Goal: Task Accomplishment & Management: Use online tool/utility

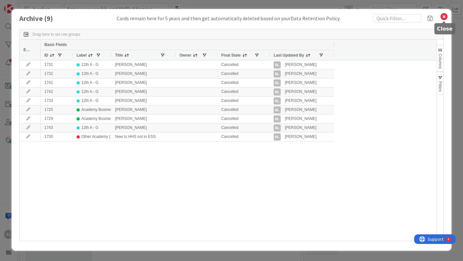
click at [444, 17] on icon at bounding box center [444, 16] width 8 height 9
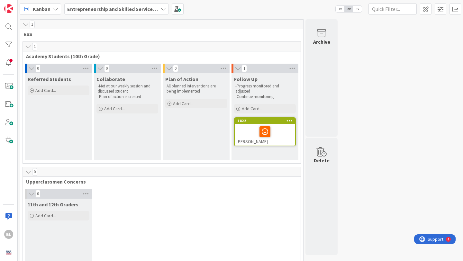
click at [163, 5] on div "Entrepreneurship and Skilled Services Interventions - [DATE]-[DATE]" at bounding box center [116, 9] width 104 height 12
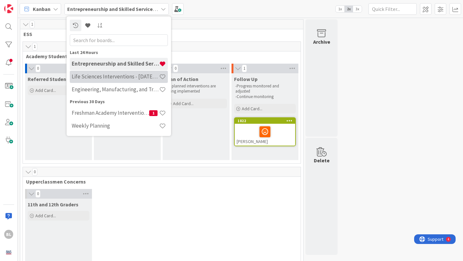
click at [100, 78] on h4 "Life Sciences Interventions - [DATE]-[DATE]" at bounding box center [115, 76] width 87 height 6
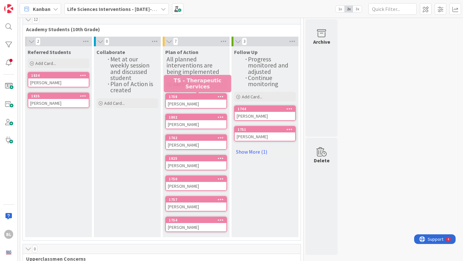
scroll to position [48, 0]
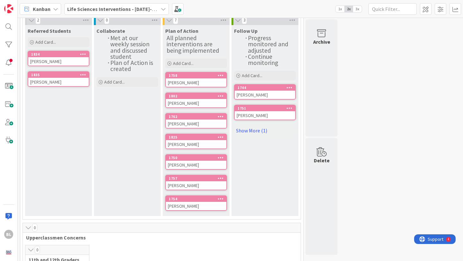
click at [181, 181] on div "[PERSON_NAME]" at bounding box center [196, 185] width 60 height 8
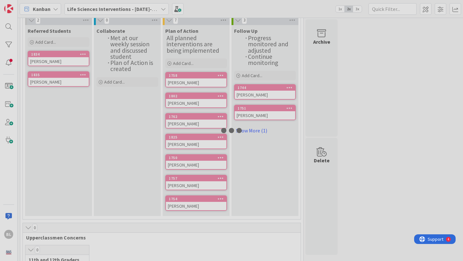
click at [181, 181] on div at bounding box center [231, 130] width 463 height 261
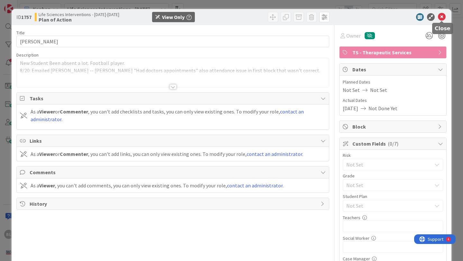
click at [441, 17] on icon at bounding box center [442, 17] width 8 height 8
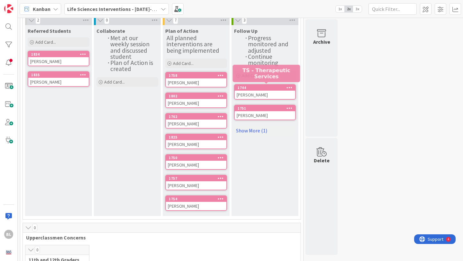
click at [258, 87] on div "1744" at bounding box center [266, 87] width 58 height 4
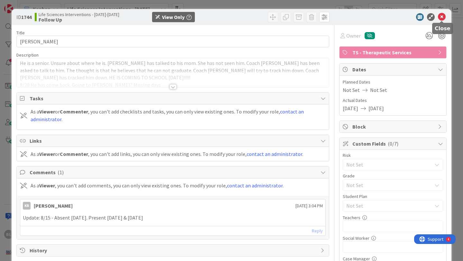
click at [441, 17] on icon at bounding box center [442, 17] width 8 height 8
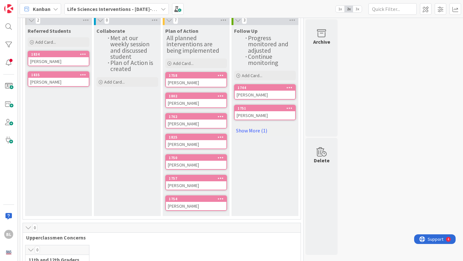
click at [161, 10] on icon at bounding box center [163, 8] width 5 height 5
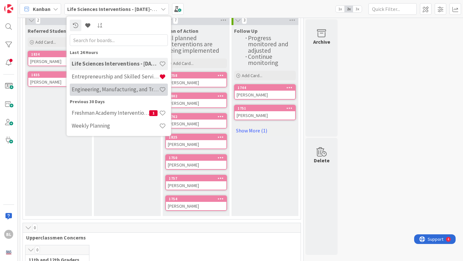
click at [113, 88] on h4 "Engineering, Manufacturing, and Transportation" at bounding box center [115, 89] width 87 height 6
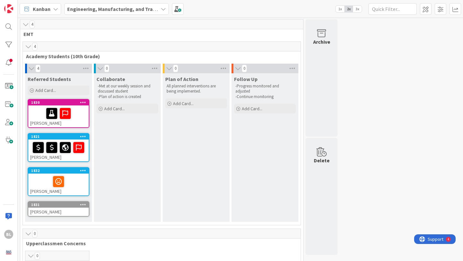
click at [163, 8] on icon at bounding box center [163, 8] width 5 height 5
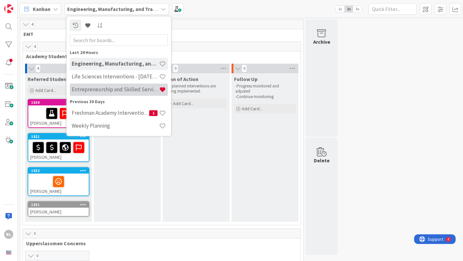
click at [99, 90] on h4 "Entrepreneurship and Skilled Services Interventions - [DATE]-[DATE]" at bounding box center [115, 89] width 87 height 6
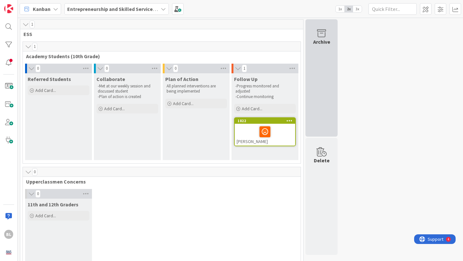
click at [322, 38] on div "Archive" at bounding box center [321, 42] width 17 height 8
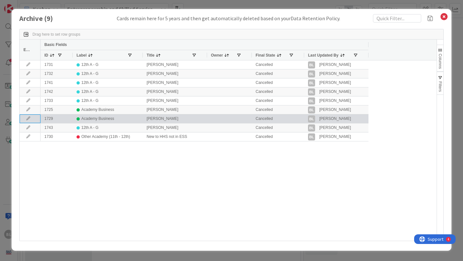
click at [29, 118] on icon at bounding box center [28, 119] width 10 height 4
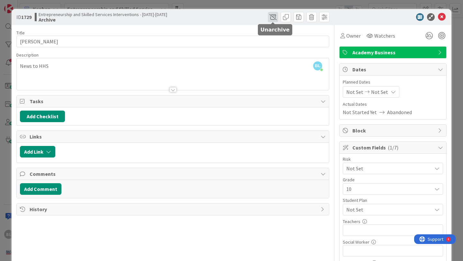
click at [272, 17] on span at bounding box center [273, 17] width 10 height 10
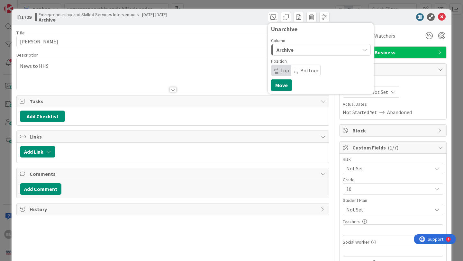
click at [362, 49] on icon "button" at bounding box center [364, 49] width 5 height 5
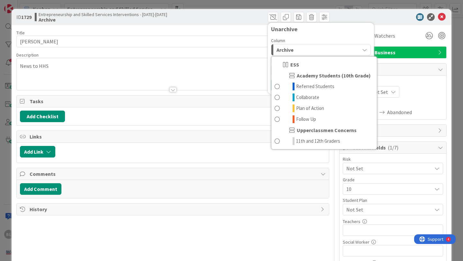
click at [314, 51] on div "Archive" at bounding box center [317, 50] width 85 height 10
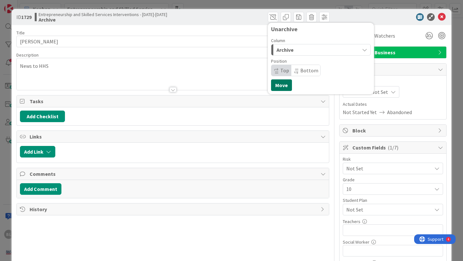
click at [280, 87] on button "Move" at bounding box center [281, 85] width 21 height 12
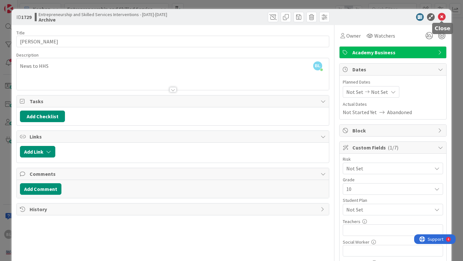
click at [441, 18] on icon at bounding box center [442, 17] width 8 height 8
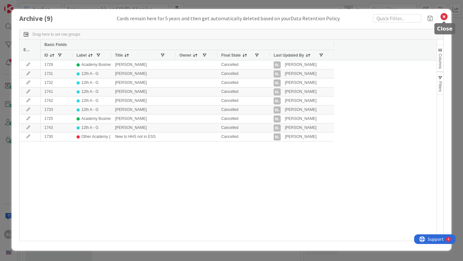
click at [445, 16] on icon at bounding box center [444, 16] width 8 height 9
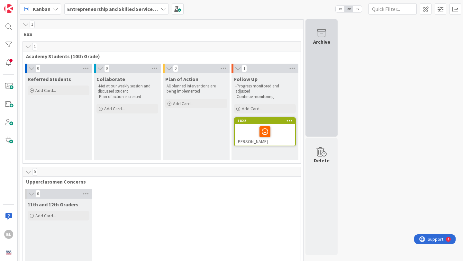
click at [316, 38] on div "Archive" at bounding box center [321, 42] width 17 height 8
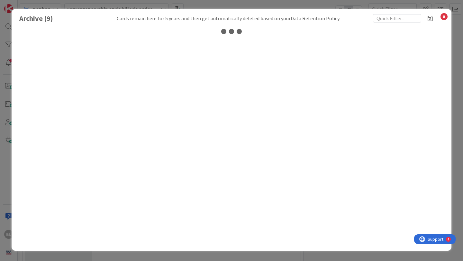
click at [316, 38] on div at bounding box center [231, 134] width 424 height 225
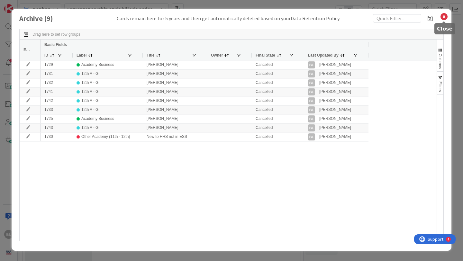
click at [443, 18] on icon at bounding box center [444, 16] width 8 height 9
